Goal: Find specific page/section: Find specific page/section

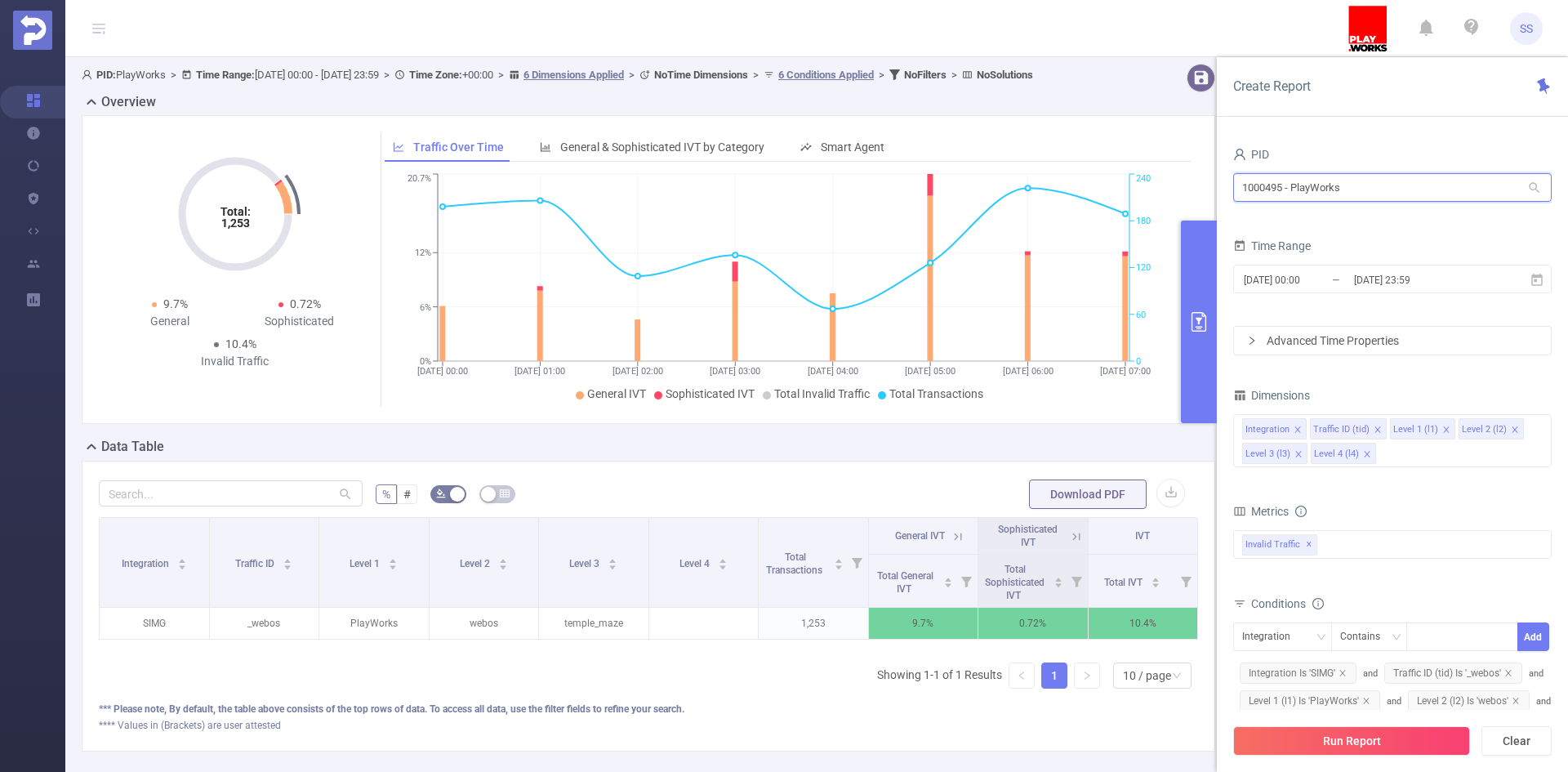
click at [1435, 187] on input "1000495 - PlayWorks" at bounding box center [1393, 188] width 318 height 29
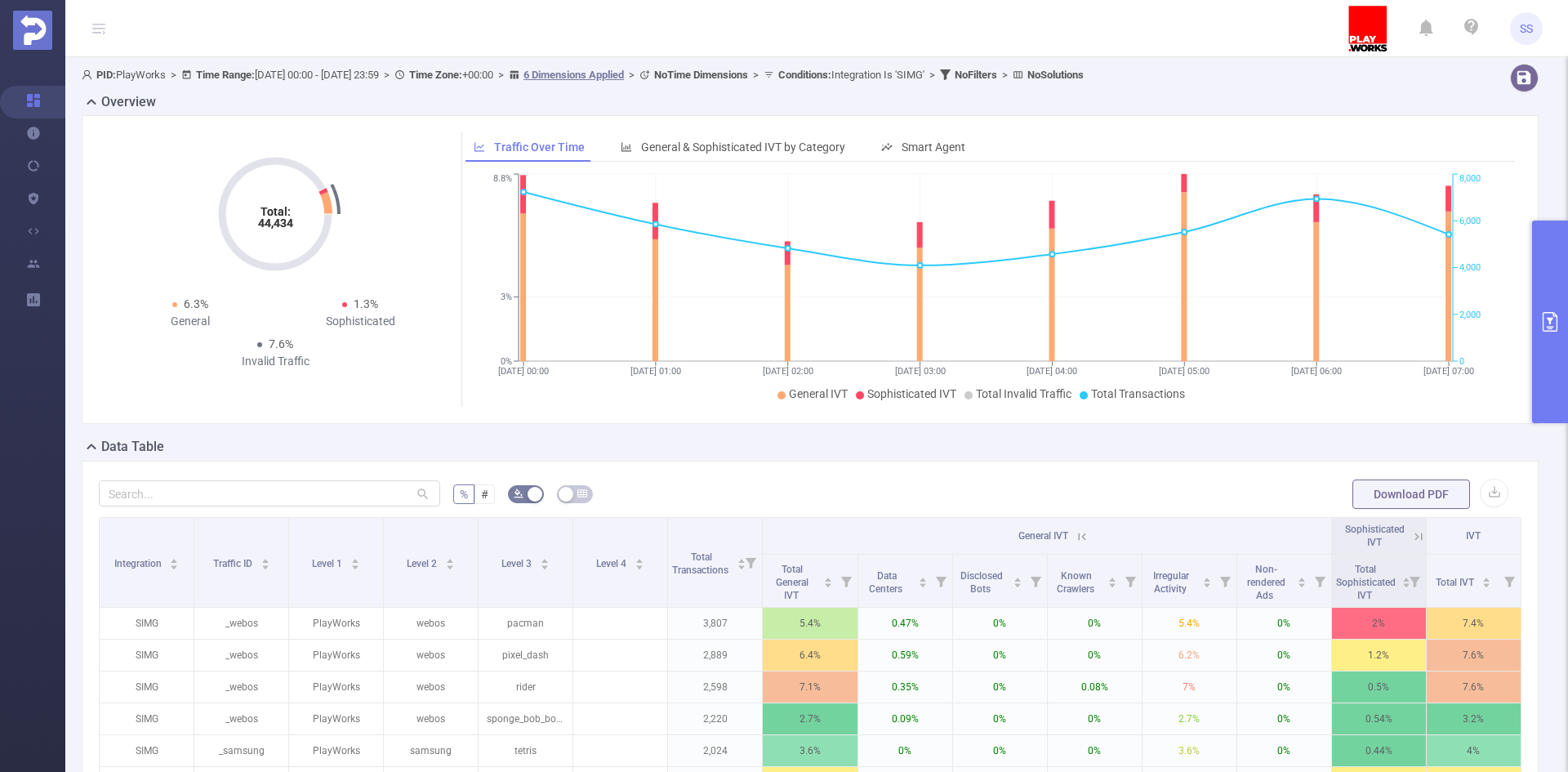
scroll to position [245, 0]
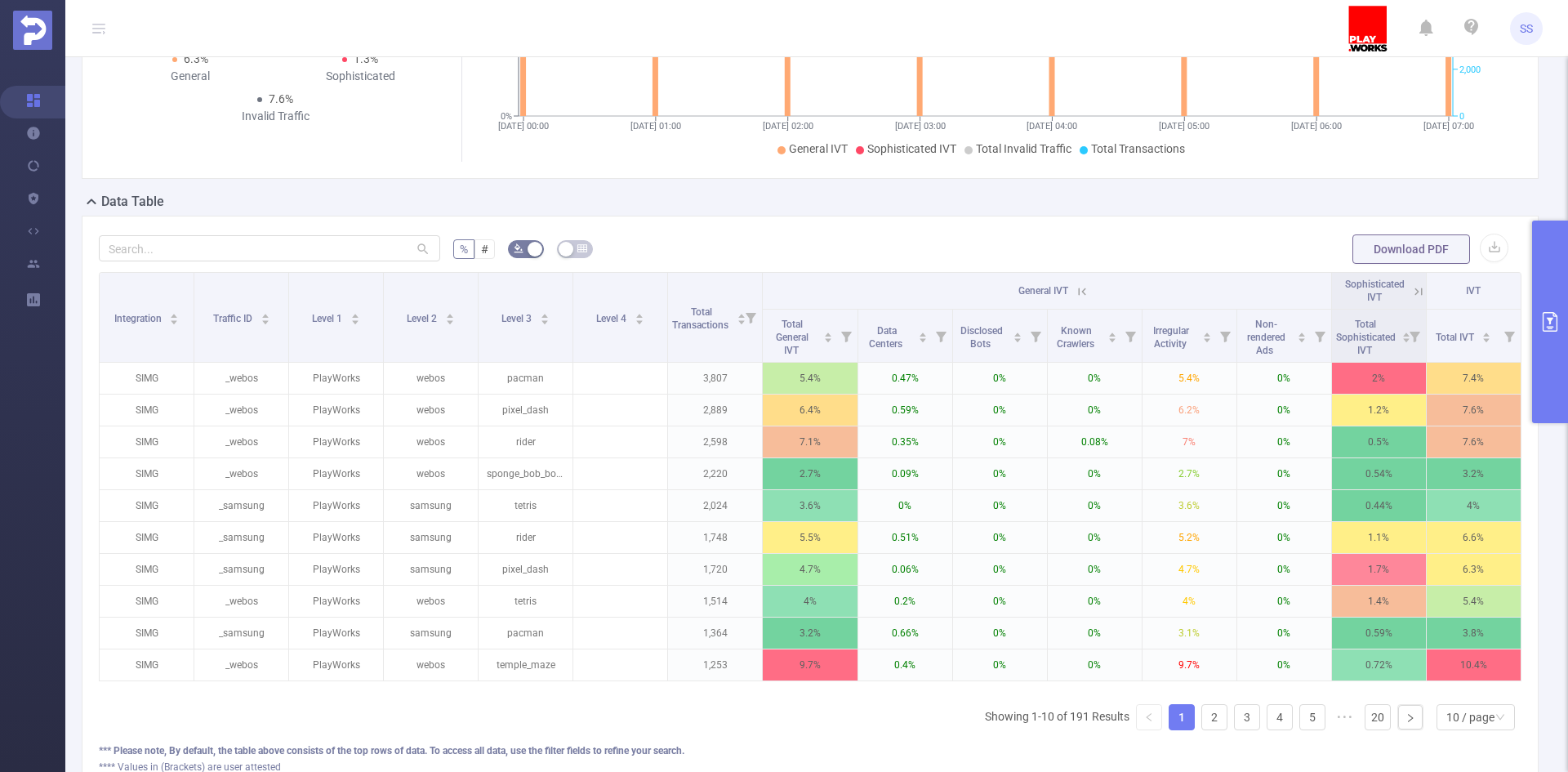
click at [1556, 321] on icon "primary" at bounding box center [1550, 322] width 14 height 20
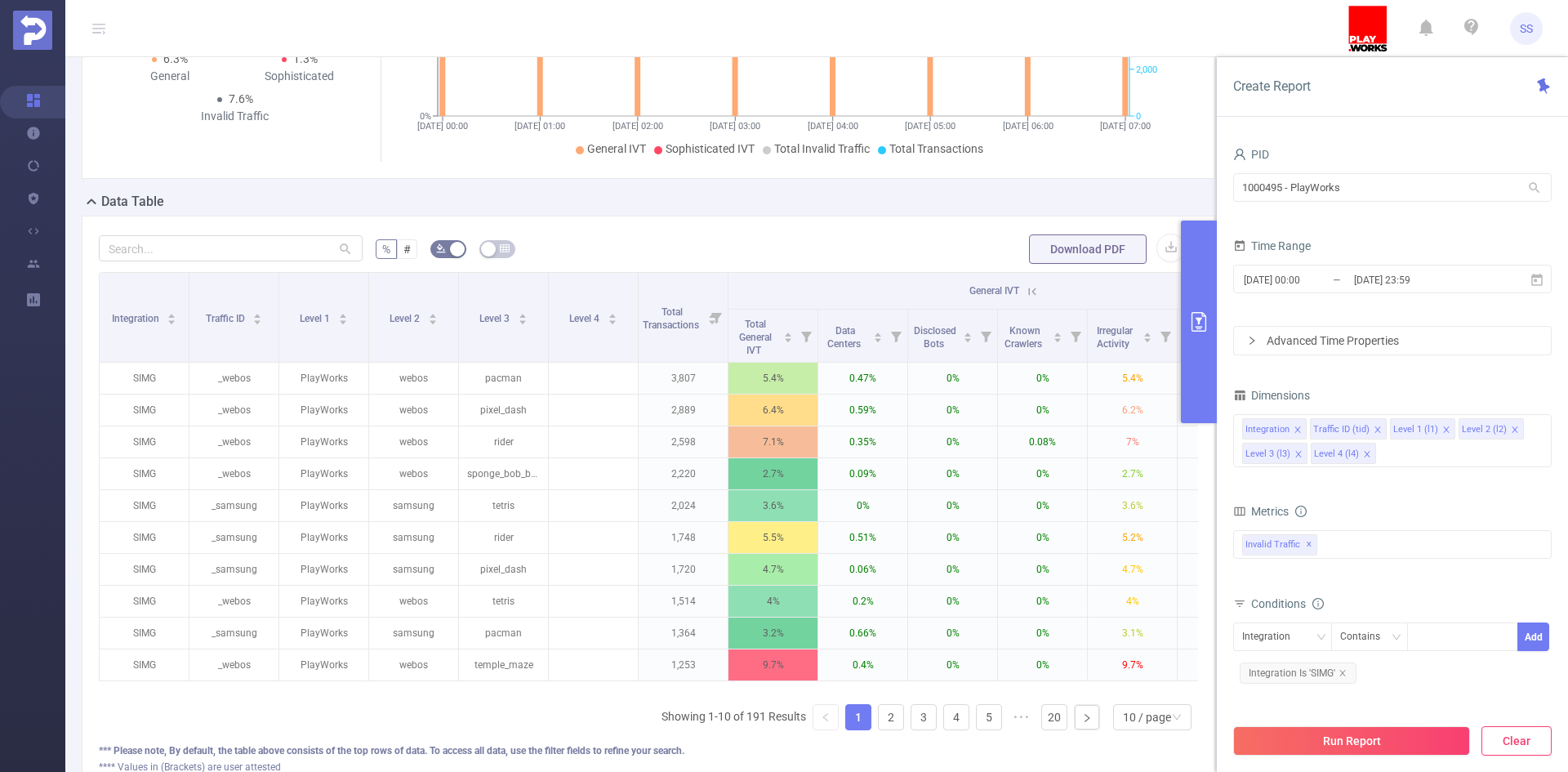
click at [1510, 747] on button "Clear" at bounding box center [1516, 741] width 71 height 30
type input "2025-09-10 06:00"
type input "2025-09-10 06:59"
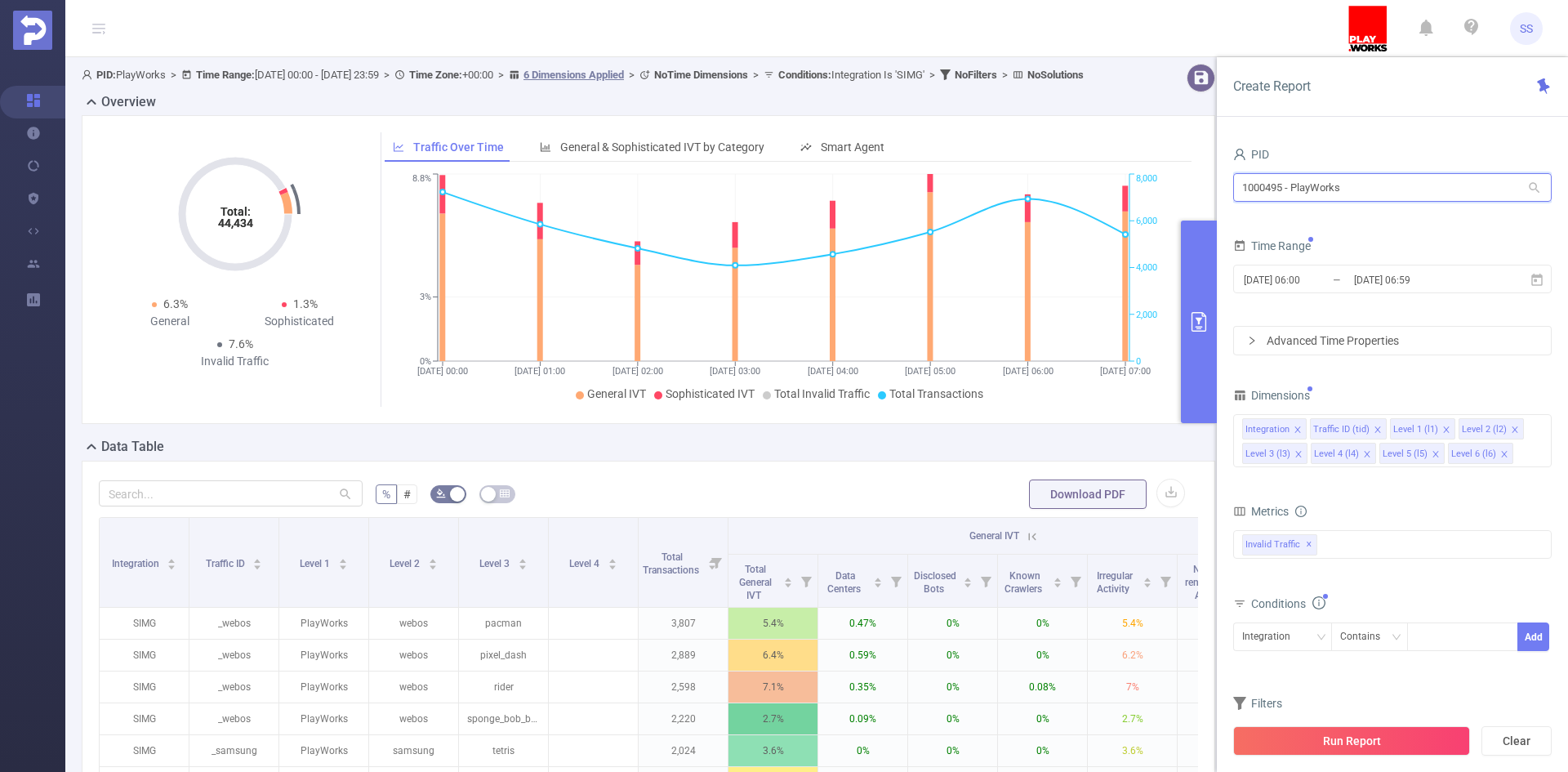
drag, startPoint x: 1369, startPoint y: 183, endPoint x: 1201, endPoint y: 182, distance: 168.0
click at [1201, 182] on section "PID: PlayWorks > Time Range: 2025-09-10 00:00 - 2025-09-10 23:59 > Time Zone: +…" at bounding box center [817, 564] width 1503 height 1014
type input "eme"
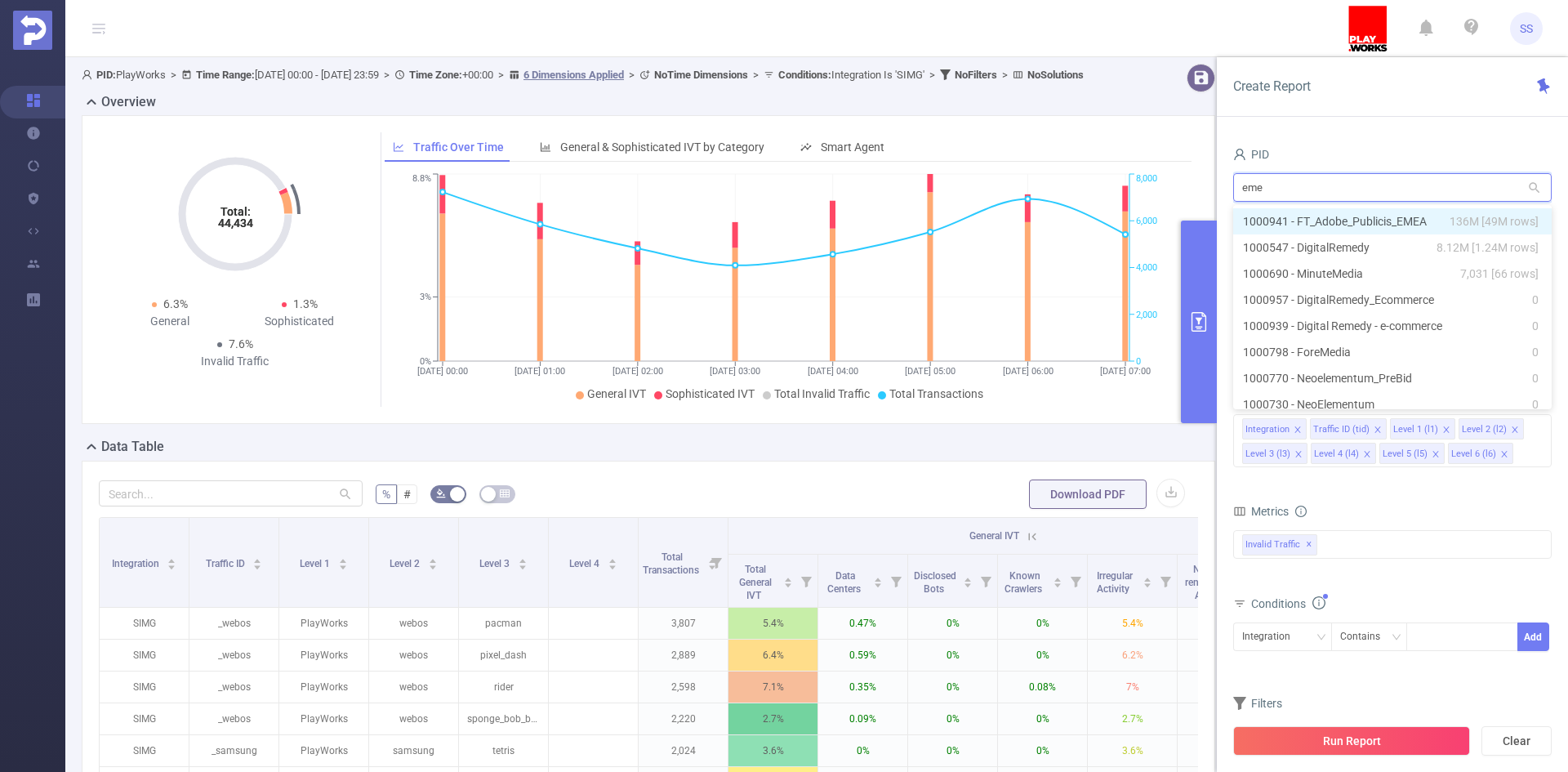
click at [1394, 222] on li "1000941 - FT_Adobe_Publicis_EMEA 136M [49M rows]" at bounding box center [1393, 221] width 318 height 26
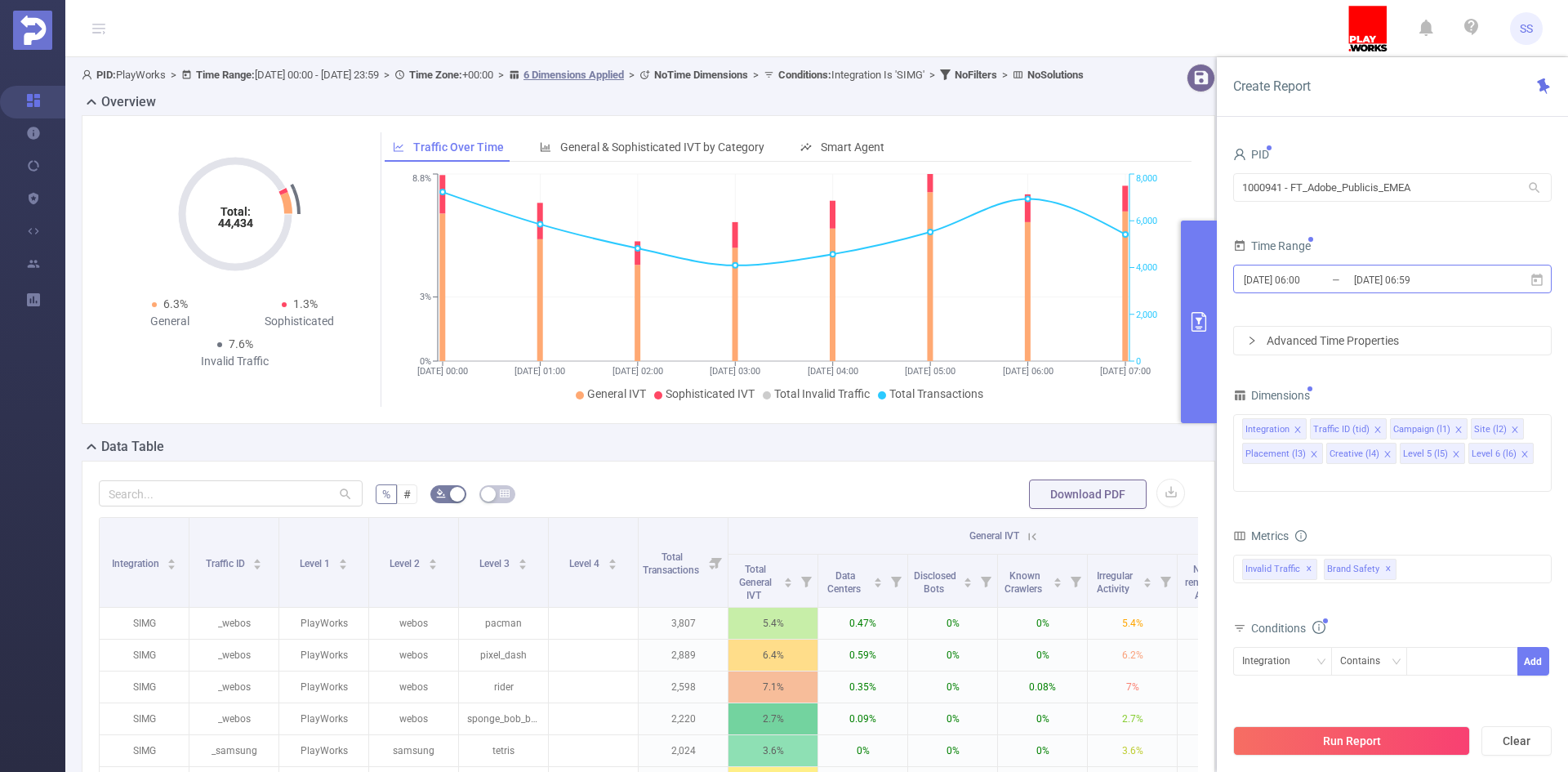
click at [1405, 273] on input "2025-09-10 06:59" at bounding box center [1419, 279] width 132 height 22
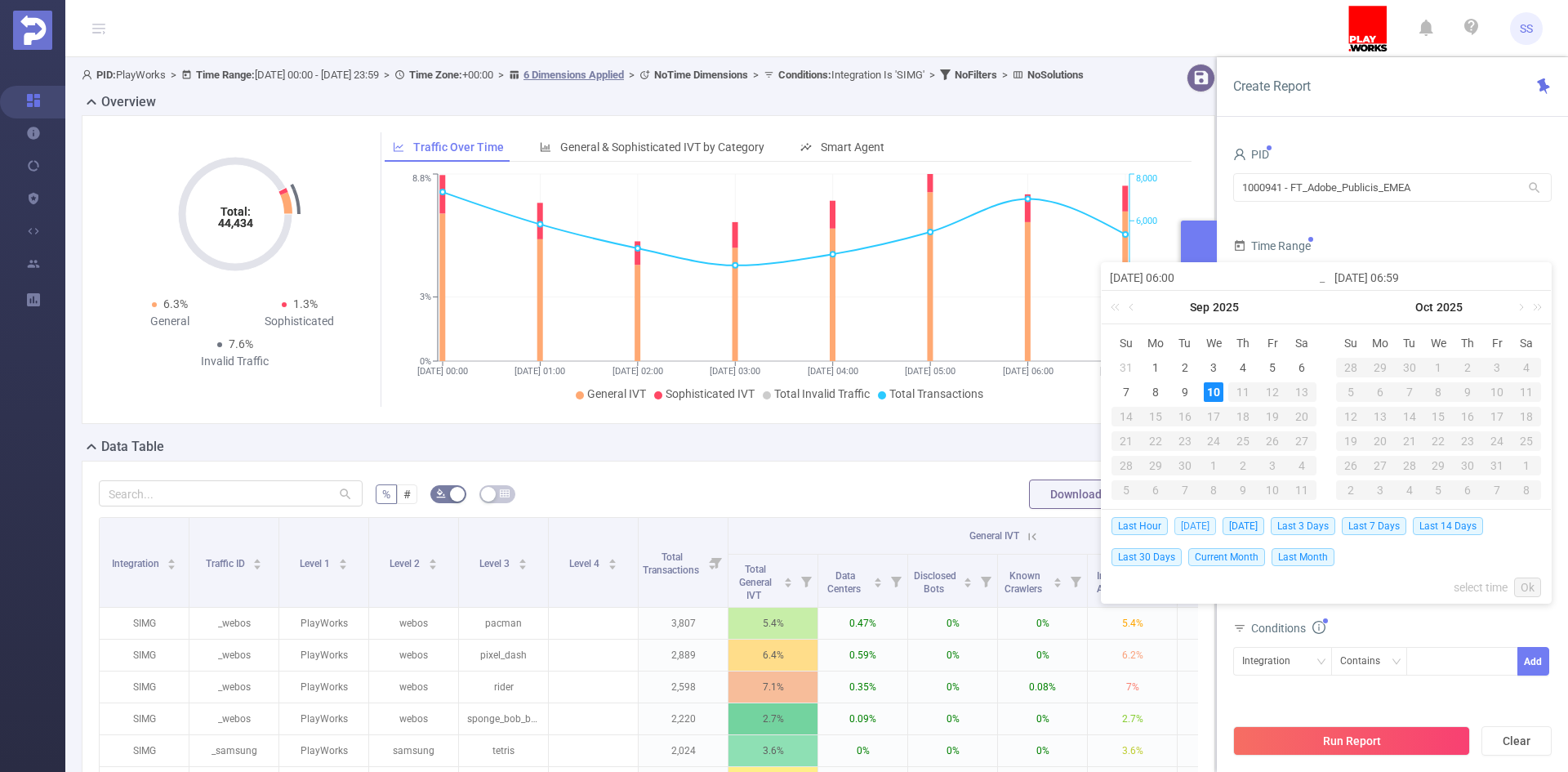
click at [1199, 520] on span "Today" at bounding box center [1195, 526] width 42 height 18
type input "[DATE] 00:00"
type input "[DATE] 23:59"
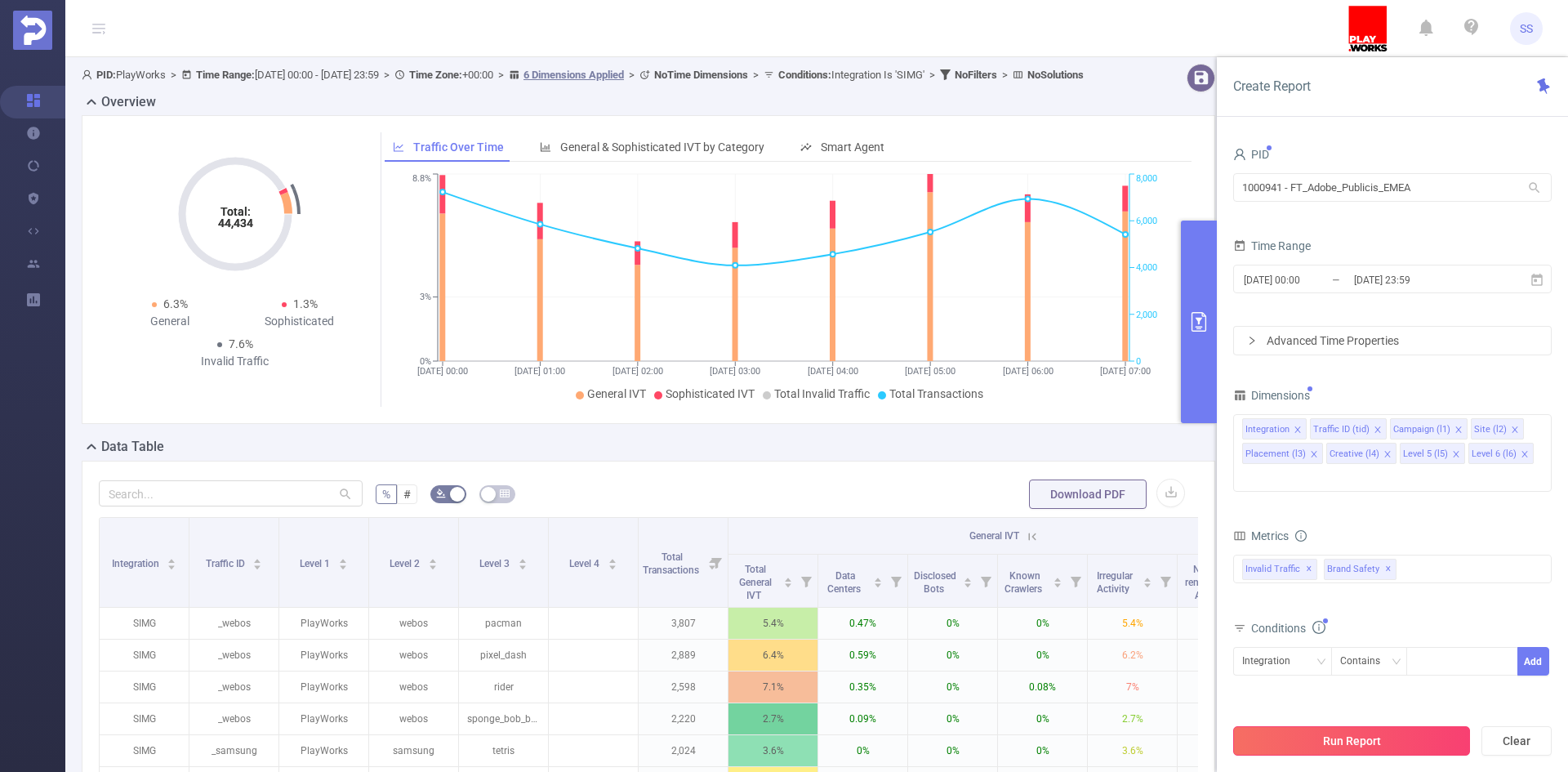
click at [1381, 739] on button "Run Report" at bounding box center [1352, 741] width 237 height 30
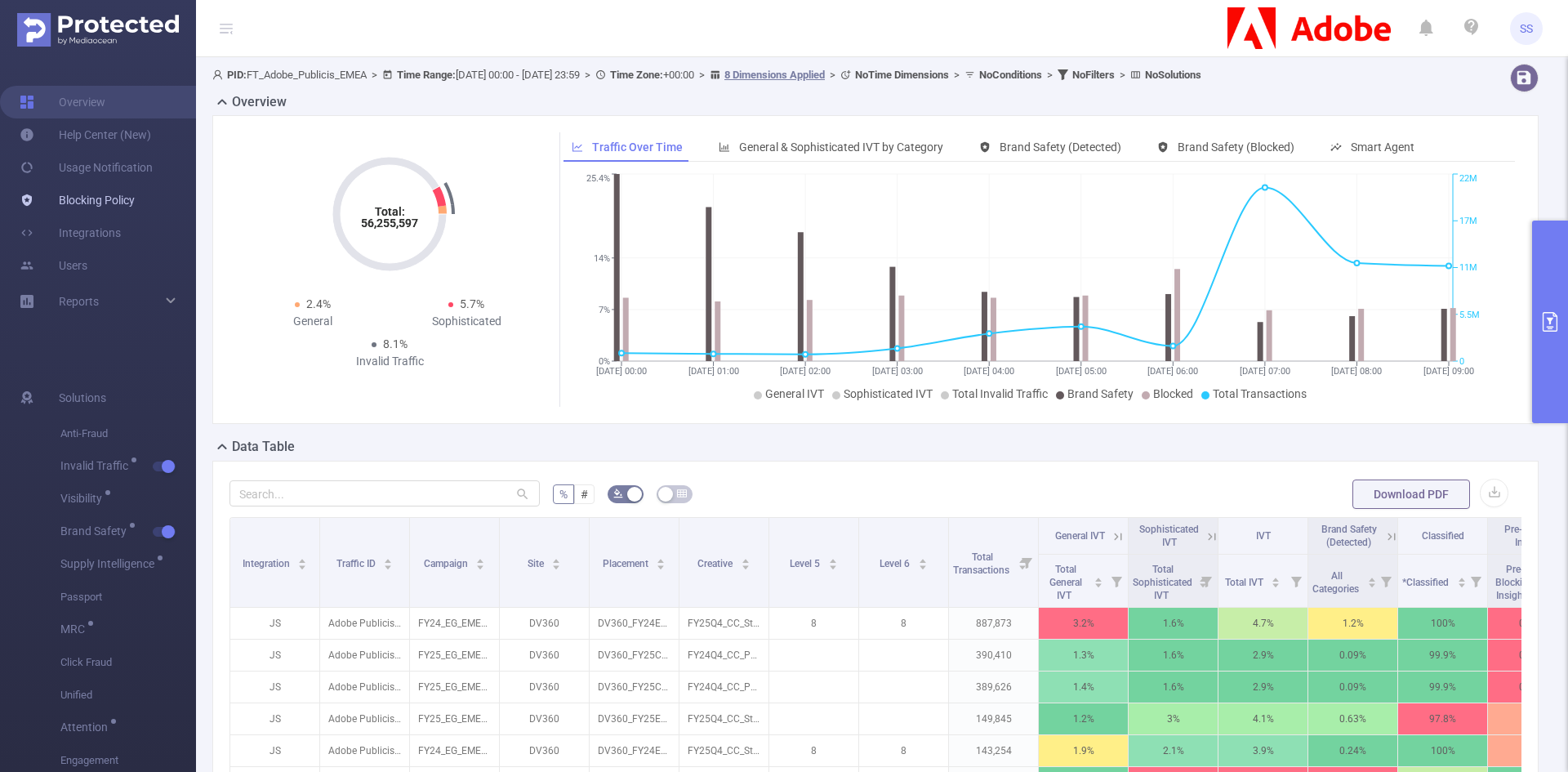
click at [96, 208] on link "Blocking Policy" at bounding box center [77, 199] width 115 height 33
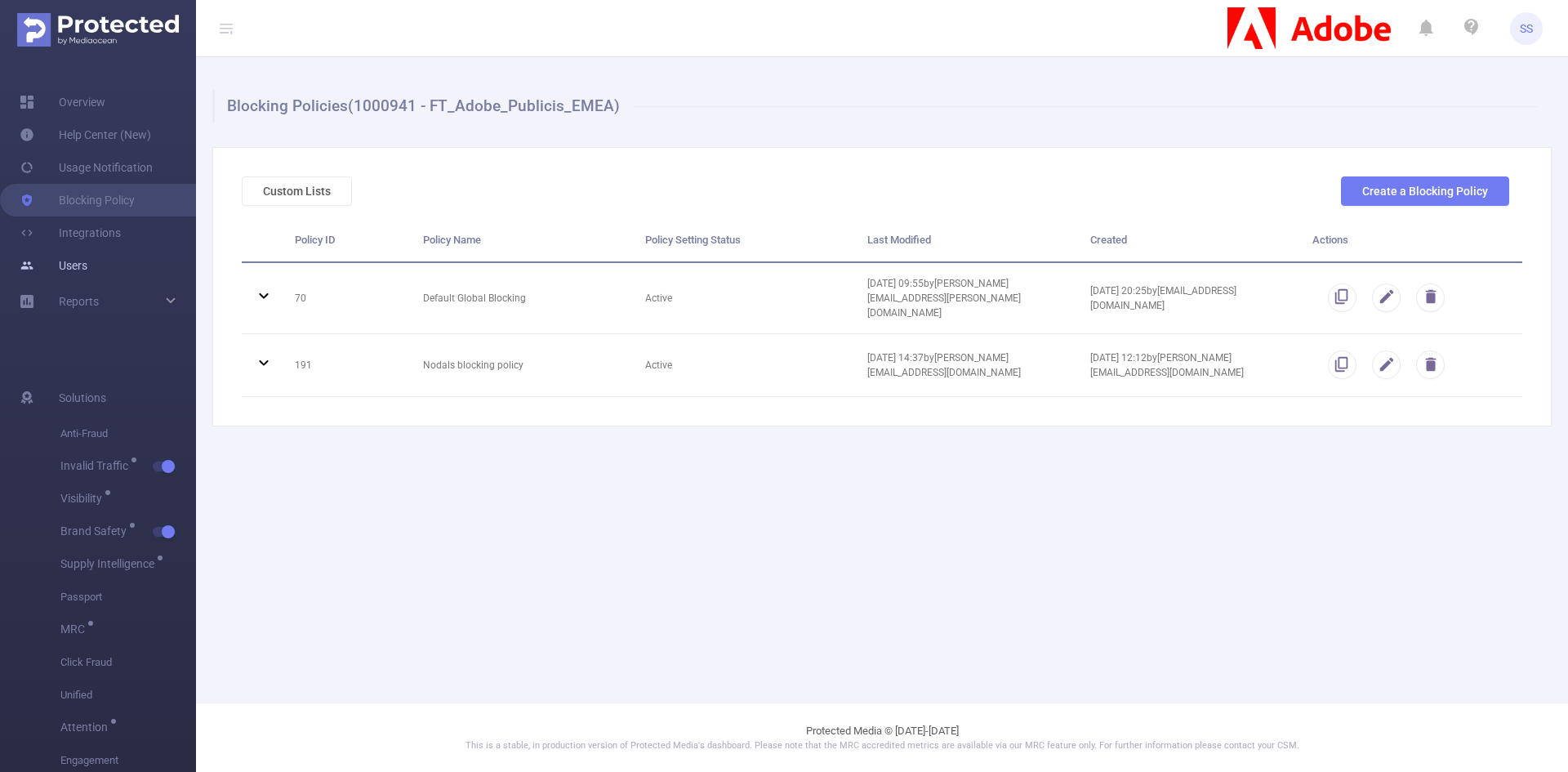
click at [88, 265] on link "Users" at bounding box center [54, 265] width 68 height 33
